Goal: Transaction & Acquisition: Book appointment/travel/reservation

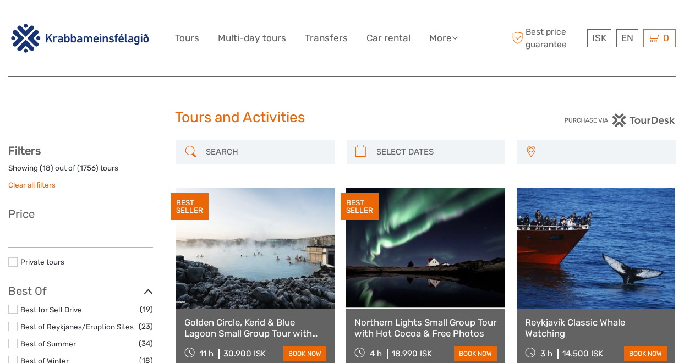
select select
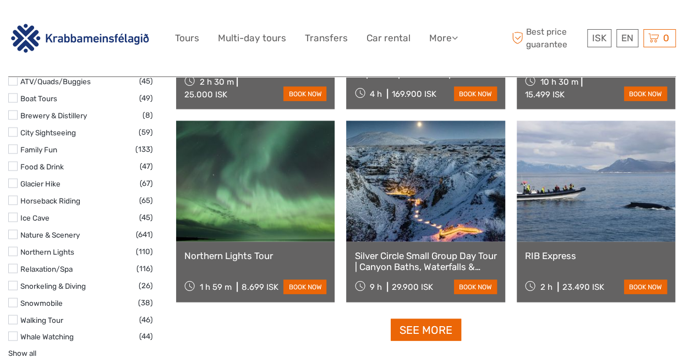
scroll to position [1034, 0]
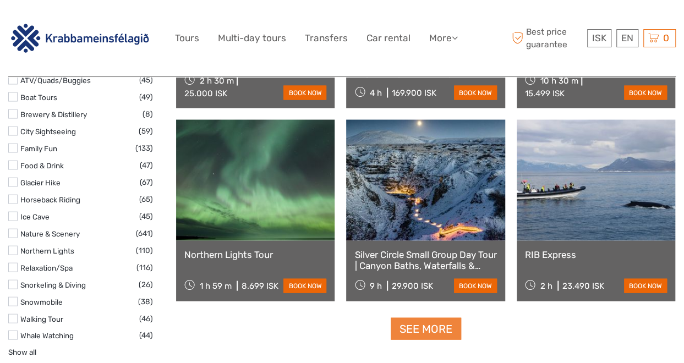
click at [412, 327] on link "See more" at bounding box center [426, 329] width 70 height 23
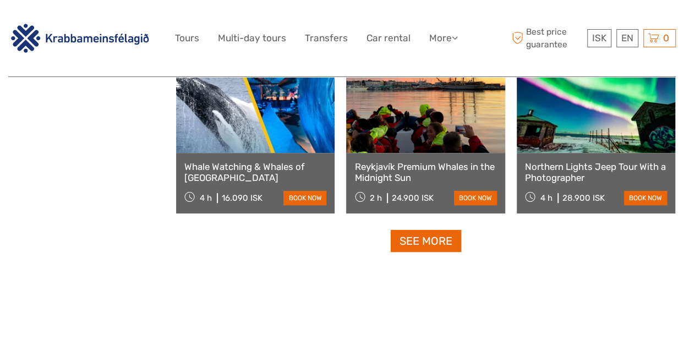
scroll to position [2296, 0]
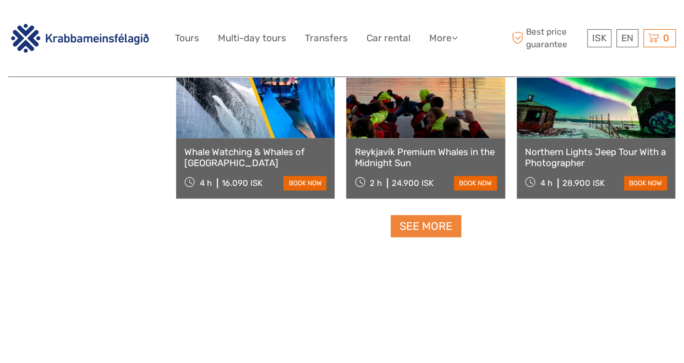
click at [430, 226] on link "See more" at bounding box center [426, 226] width 70 height 23
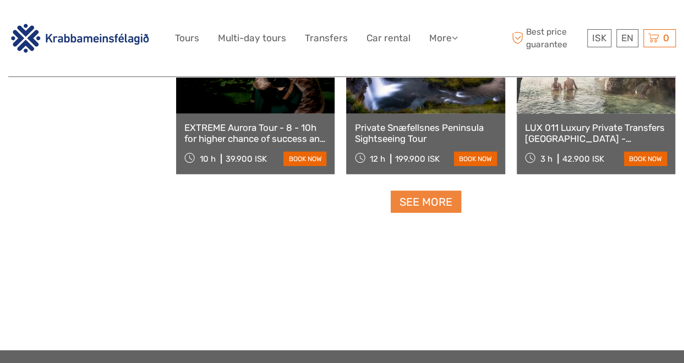
scroll to position [3479, 0]
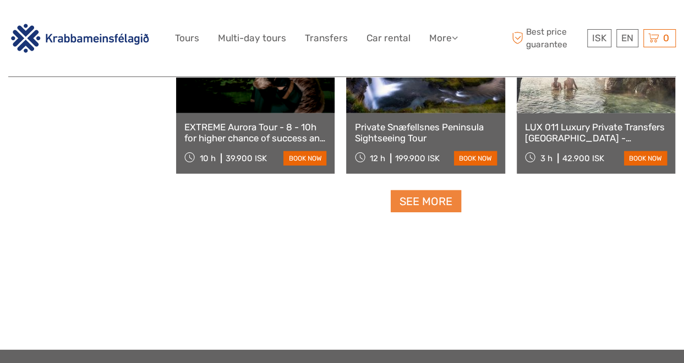
click at [434, 196] on link "See more" at bounding box center [426, 201] width 70 height 23
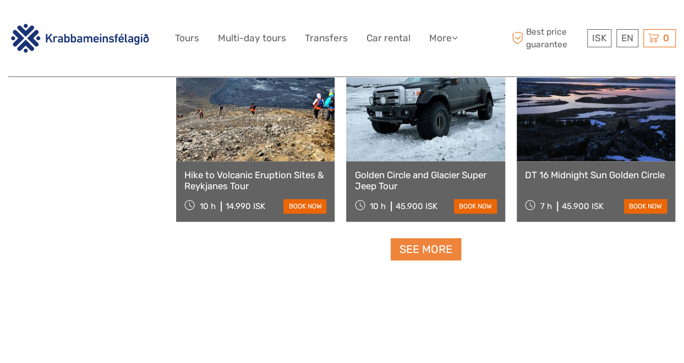
scroll to position [4594, 0]
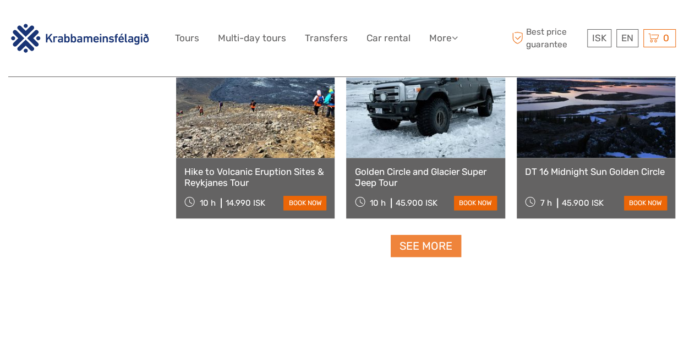
click at [432, 245] on link "See more" at bounding box center [426, 246] width 70 height 23
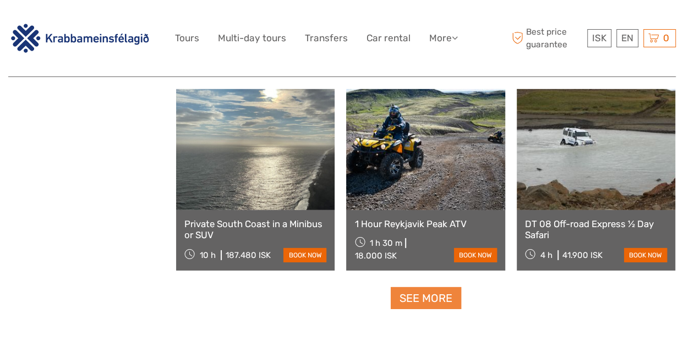
scroll to position [5701, 0]
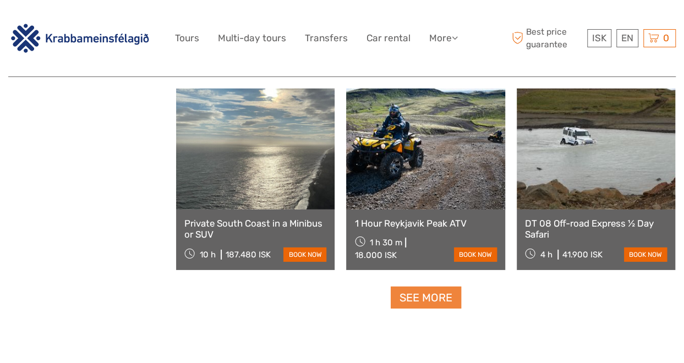
click at [422, 293] on link "See more" at bounding box center [426, 298] width 70 height 23
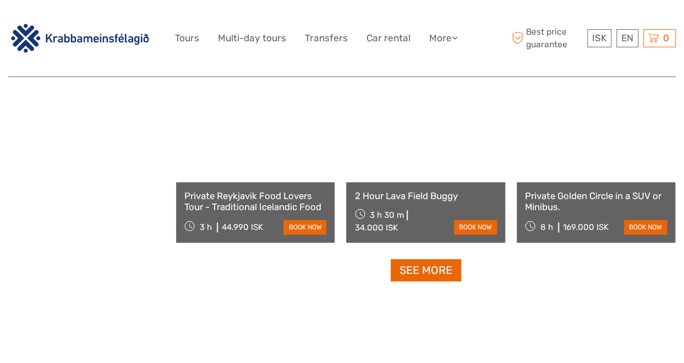
scroll to position [6889, 0]
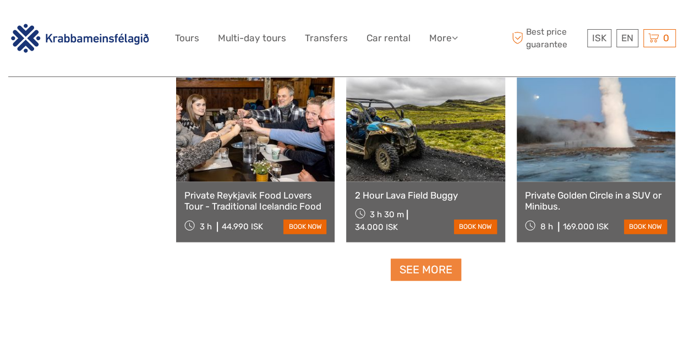
click at [428, 274] on link "See more" at bounding box center [426, 270] width 70 height 23
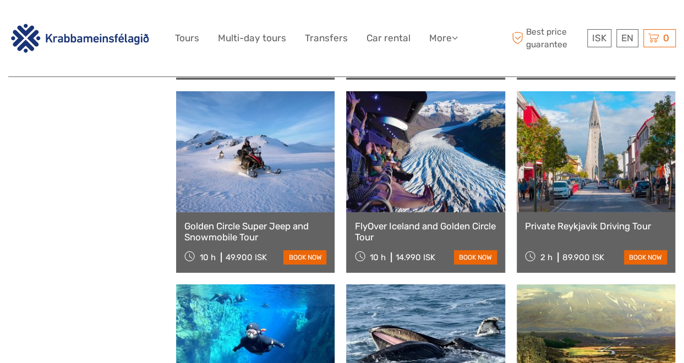
scroll to position [7827, 0]
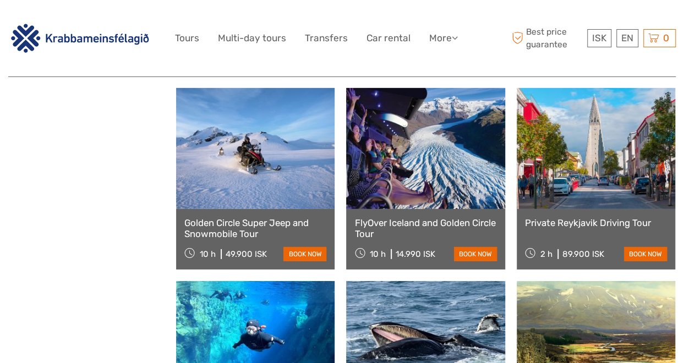
click at [390, 218] on link "FlyOver Iceland and Golden Circle Tour" at bounding box center [425, 228] width 142 height 23
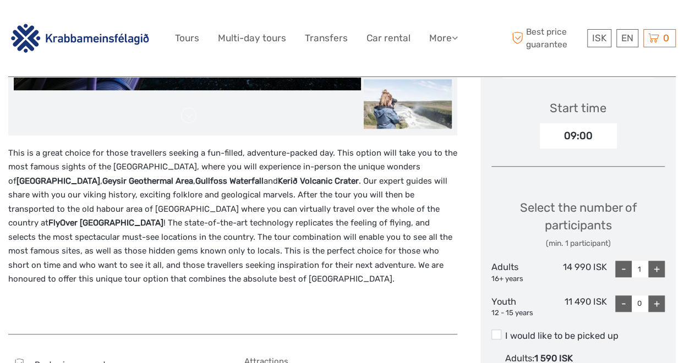
scroll to position [359, 0]
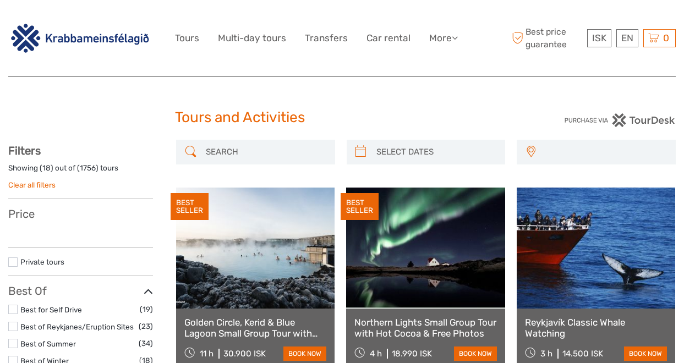
select select
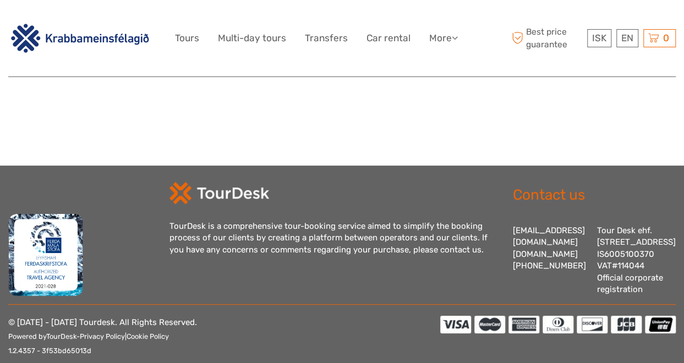
select select
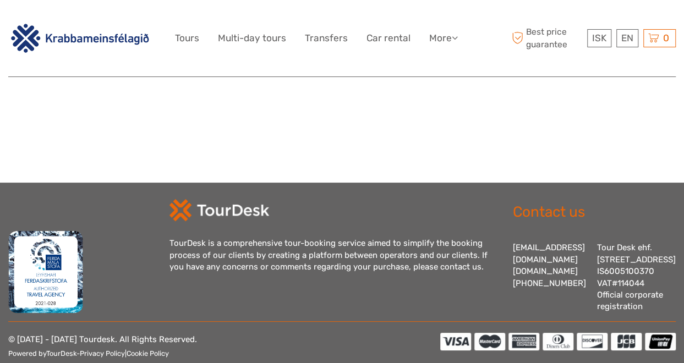
scroll to position [0, 0]
